Goal: Information Seeking & Learning: Check status

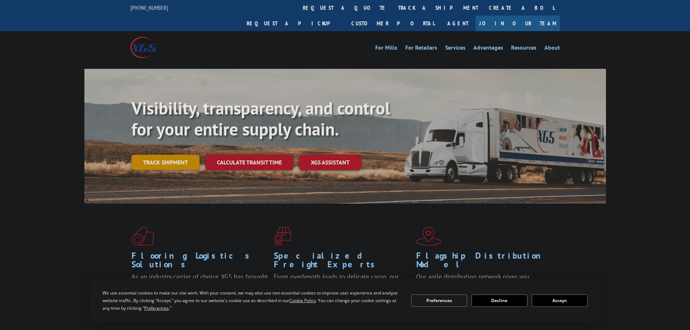
click at [166, 155] on link "Track shipment" at bounding box center [166, 162] width 68 height 15
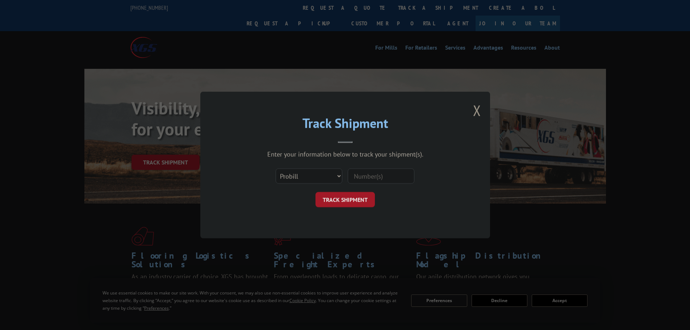
click at [377, 176] on input at bounding box center [381, 175] width 67 height 15
paste input "2873871"
type input "2873871"
click at [355, 197] on button "TRACK SHIPMENT" at bounding box center [345, 199] width 59 height 15
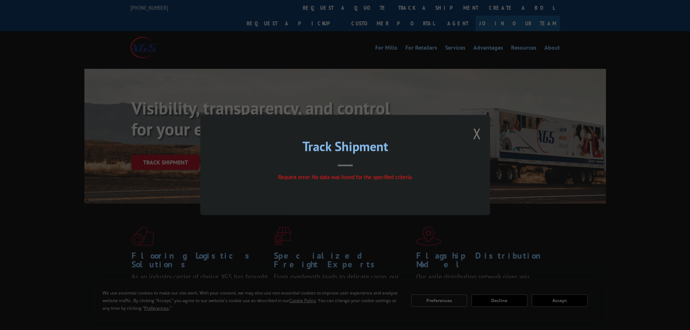
click at [473, 134] on button "Close modal" at bounding box center [477, 133] width 8 height 19
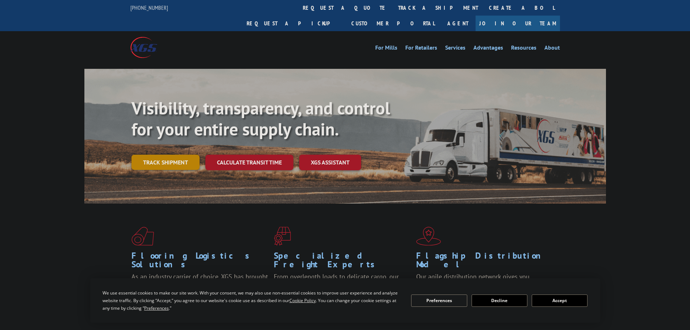
click at [156, 155] on link "Track shipment" at bounding box center [166, 162] width 68 height 15
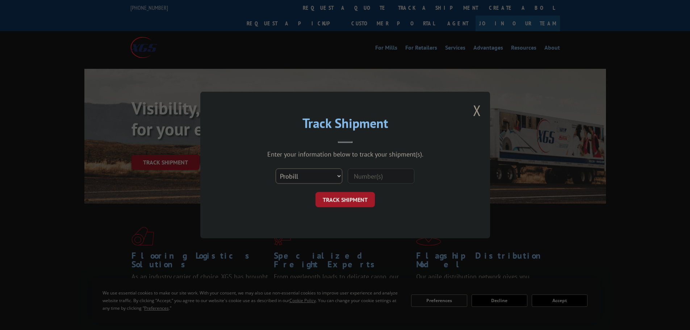
click at [305, 174] on select "Select category... Probill BOL PO" at bounding box center [309, 175] width 67 height 15
click at [381, 174] on input at bounding box center [381, 175] width 67 height 15
paste input "2873871"
click at [356, 177] on input "2873871" at bounding box center [381, 175] width 67 height 15
click at [359, 177] on input "2873871" at bounding box center [381, 175] width 67 height 15
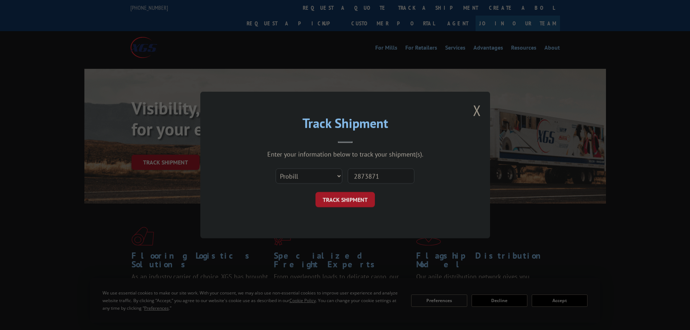
click at [365, 176] on input "2873871" at bounding box center [381, 175] width 67 height 15
type input "2873871"
click at [366, 193] on button "TRACK SHIPMENT" at bounding box center [345, 199] width 59 height 15
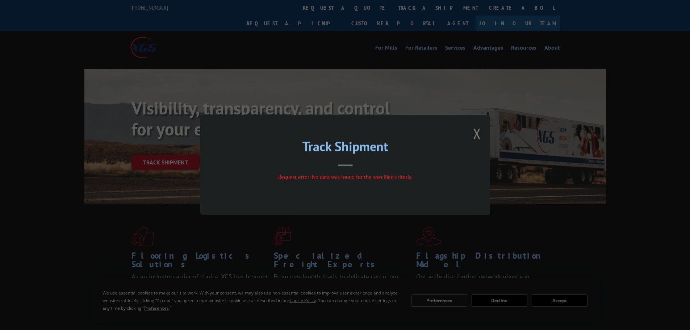
click at [477, 131] on button "Close modal" at bounding box center [477, 133] width 8 height 19
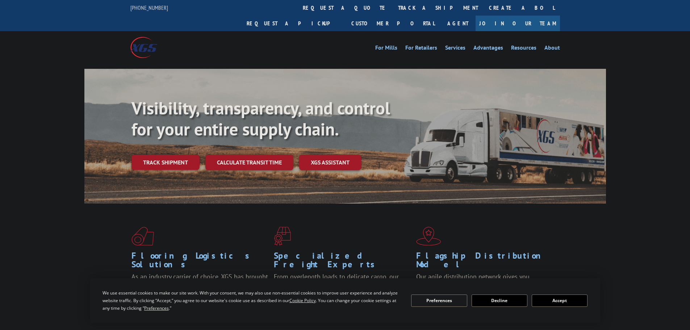
click at [159, 155] on link "Track shipment" at bounding box center [166, 162] width 68 height 15
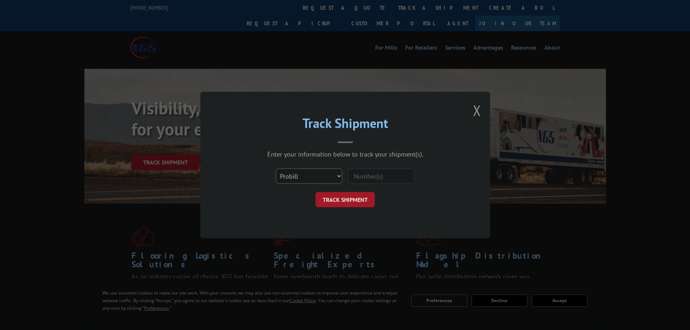
click at [328, 175] on select "Select category... Probill BOL PO" at bounding box center [309, 175] width 67 height 15
select select "bol"
click at [276, 168] on select "Select category... Probill BOL PO" at bounding box center [309, 175] width 67 height 15
click at [354, 177] on input at bounding box center [381, 175] width 67 height 15
paste input "2873871"
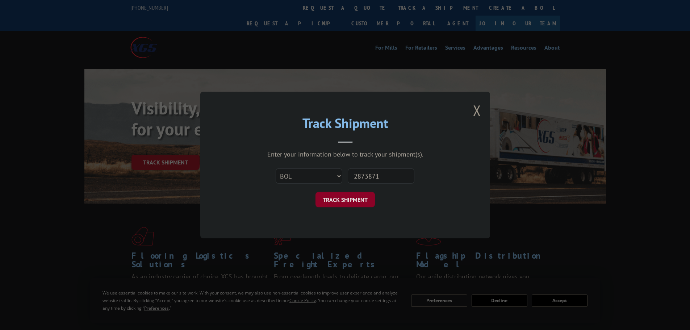
type input "2873871"
click at [345, 201] on button "TRACK SHIPMENT" at bounding box center [345, 199] width 59 height 15
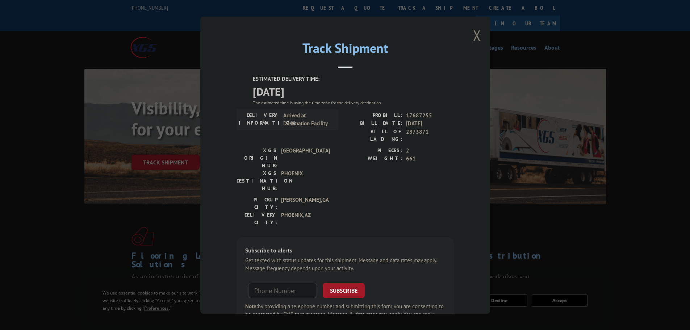
click at [476, 36] on button "Close modal" at bounding box center [477, 35] width 8 height 19
